Goal: Transaction & Acquisition: Purchase product/service

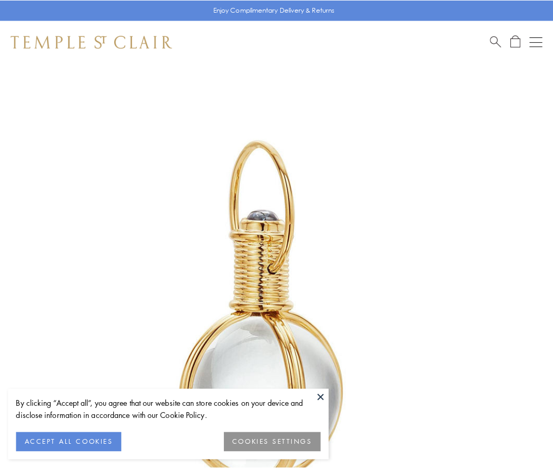
scroll to position [275, 0]
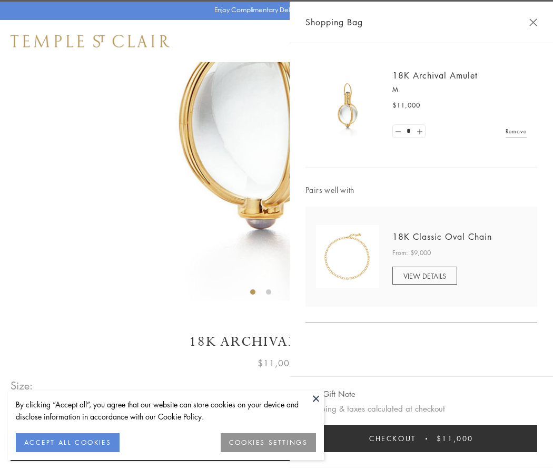
click at [422, 438] on button "Checkout $11,000" at bounding box center [422, 438] width 232 height 27
